Goal: Task Accomplishment & Management: Manage account settings

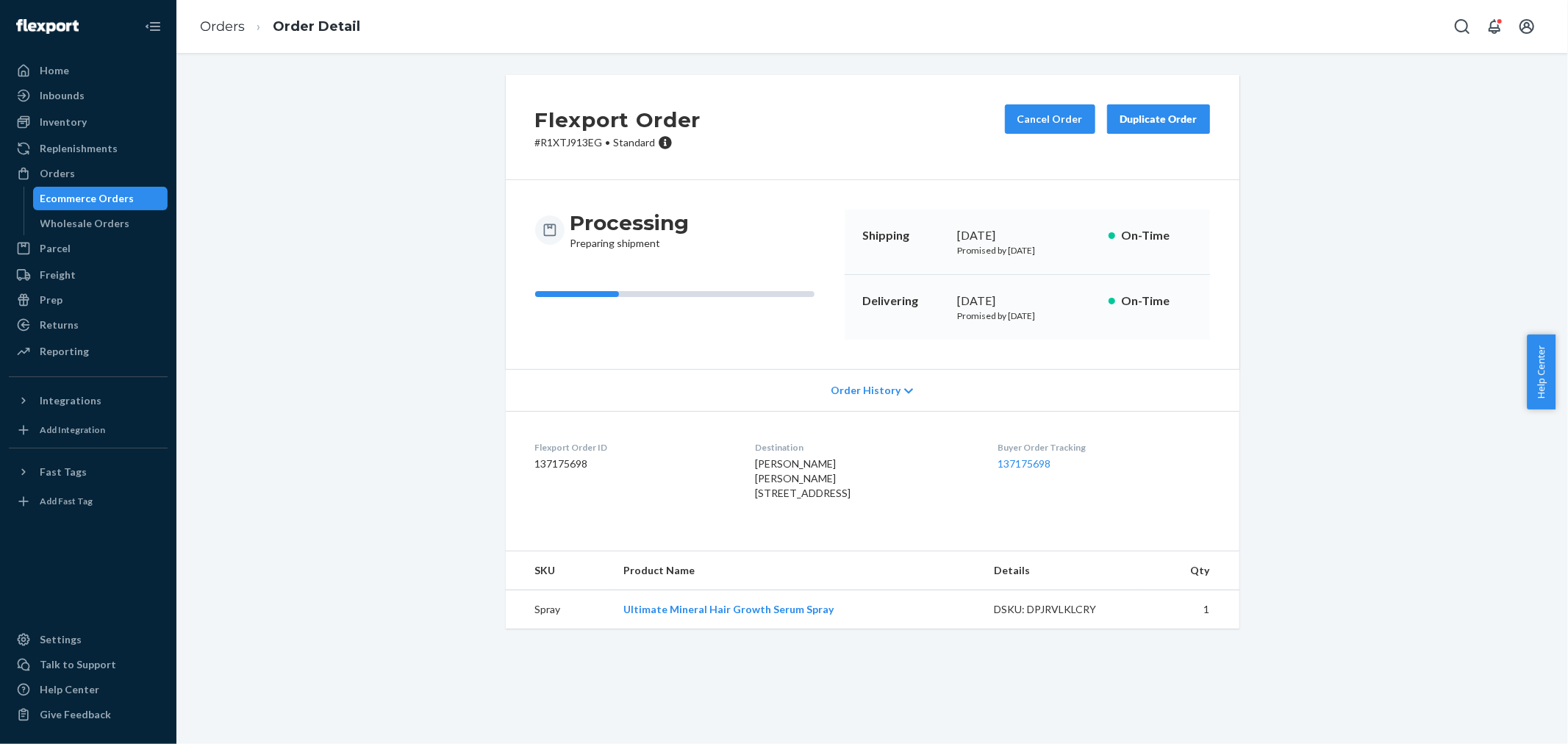
click at [84, 170] on div "Orders" at bounding box center [88, 174] width 156 height 21
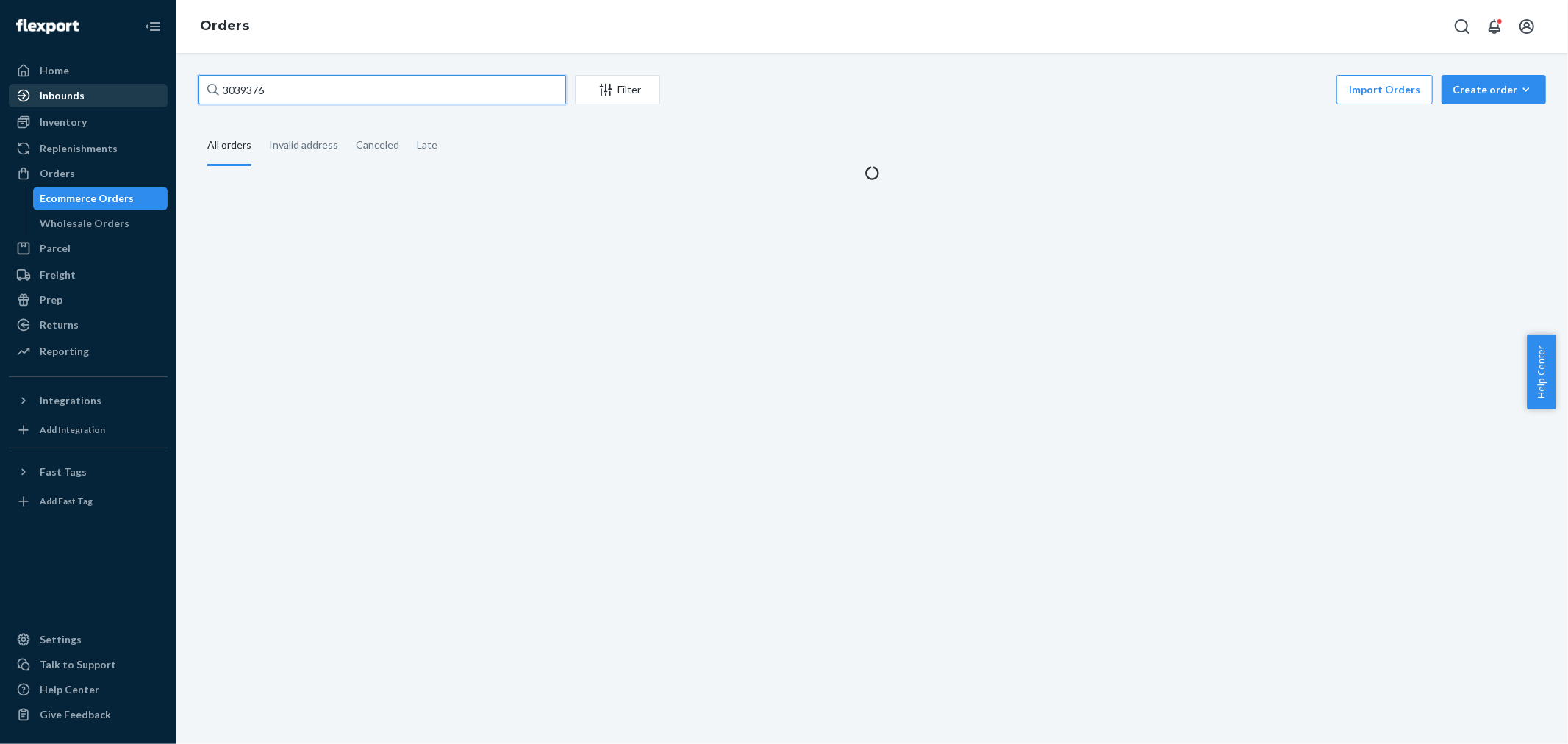
drag, startPoint x: 276, startPoint y: 79, endPoint x: 145, endPoint y: 86, distance: 131.2
click at [133, 94] on div "Home Inbounds Shipping Plans Problems Inventory Products Branded Packaging Repl…" at bounding box center [784, 372] width 1568 height 744
paste input "175722"
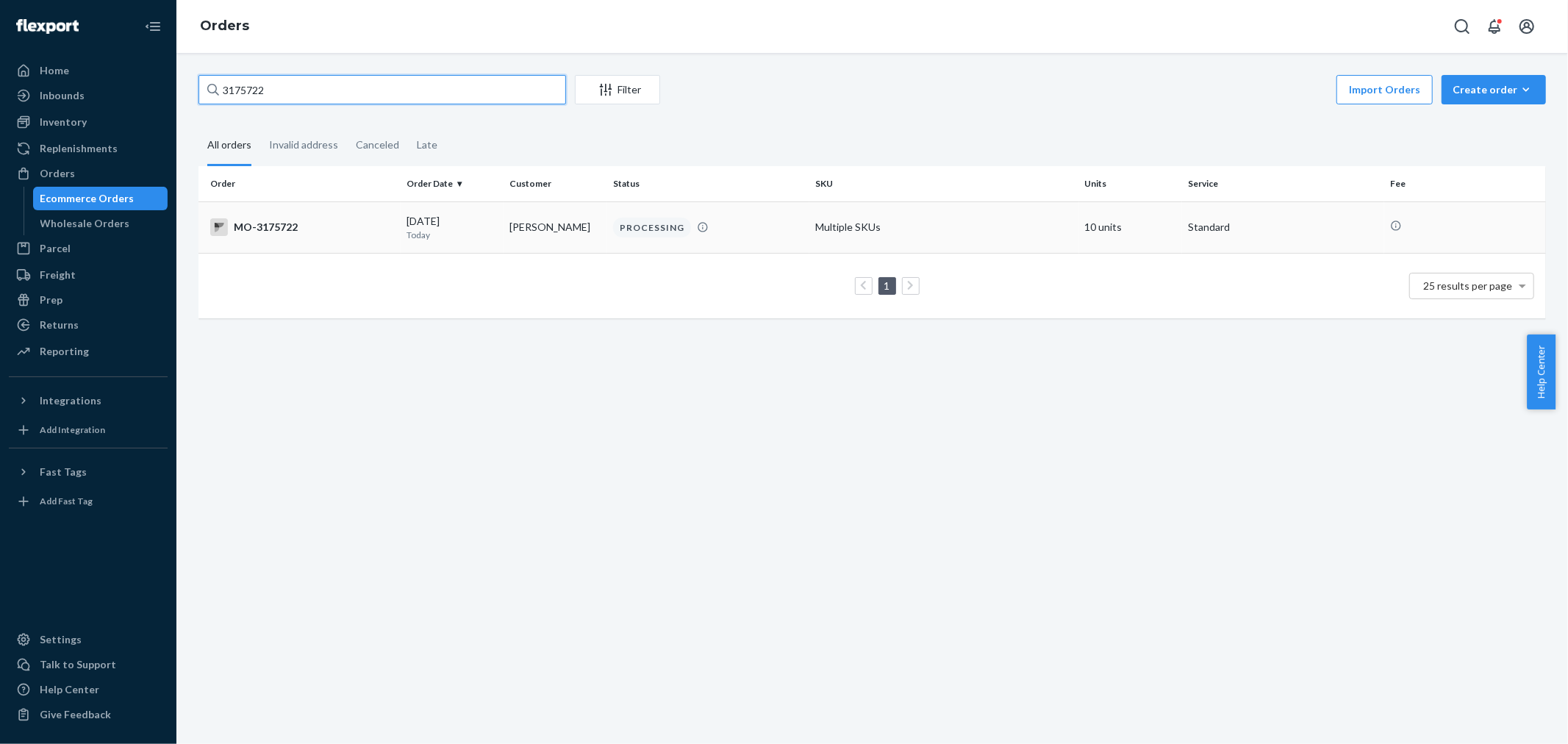
type input "3175722"
click at [619, 226] on div "PROCESSING" at bounding box center [651, 227] width 78 height 20
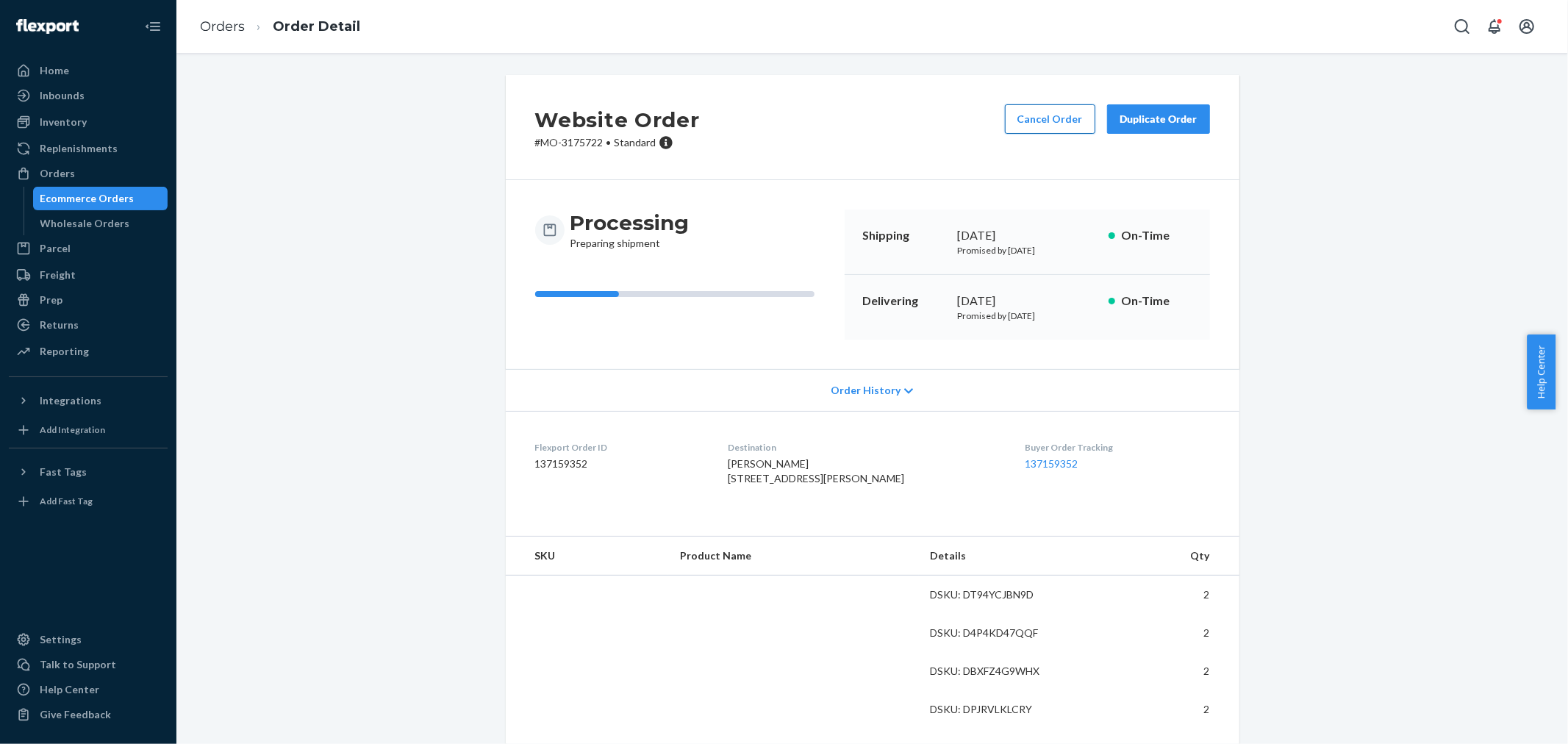
click at [1037, 122] on button "Cancel Order" at bounding box center [1050, 118] width 90 height 29
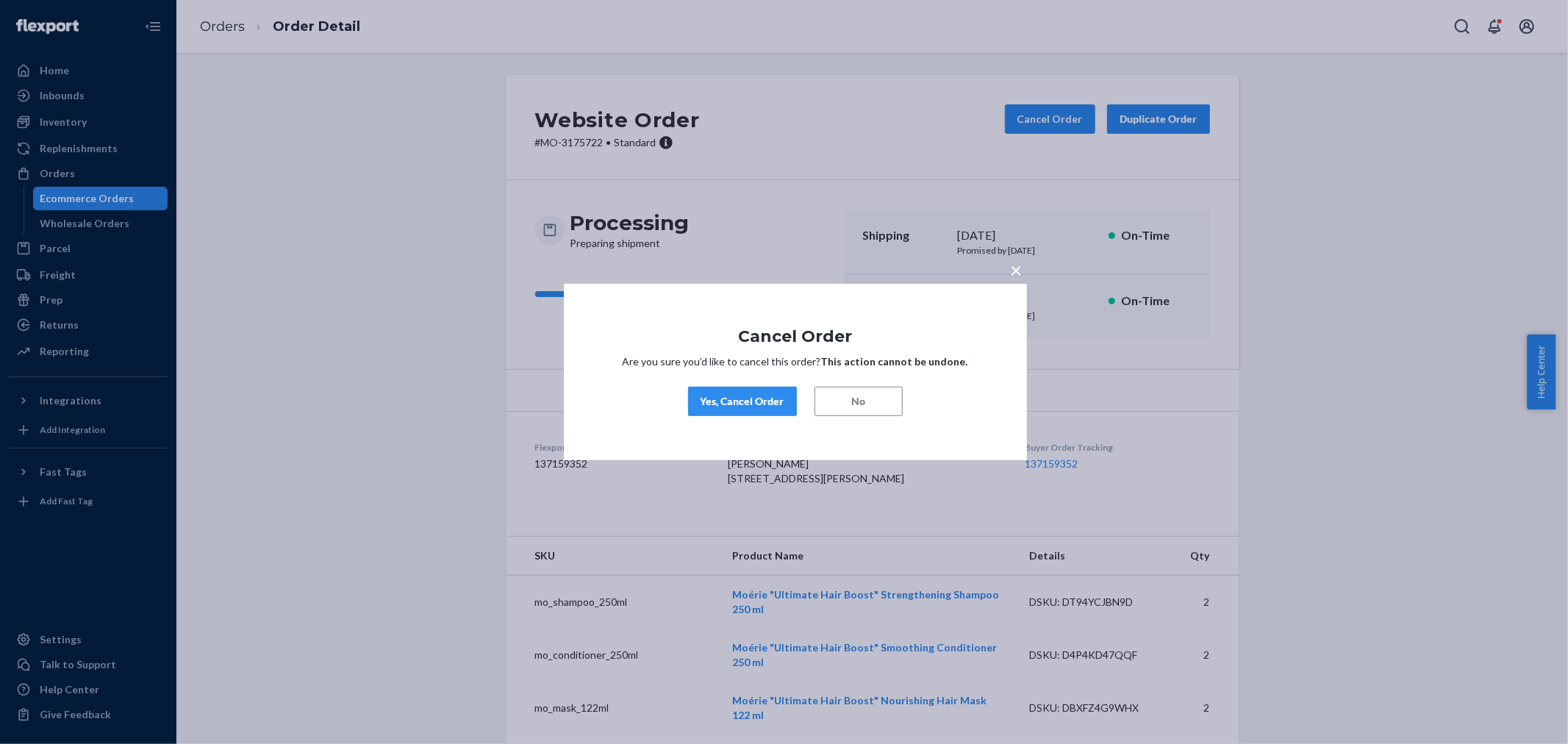
click at [768, 394] on div "Yes, Cancel Order" at bounding box center [742, 402] width 84 height 15
